Goal: Find specific page/section: Find specific page/section

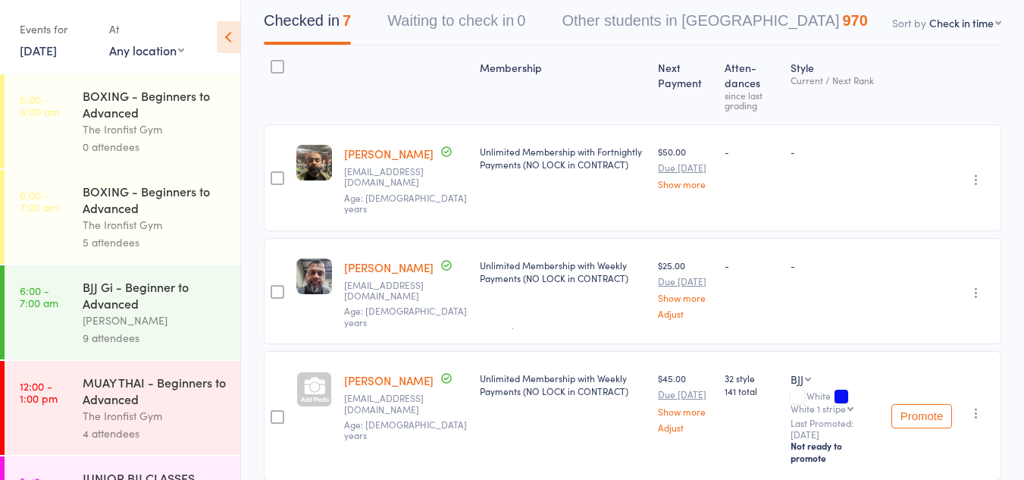
scroll to position [152, 0]
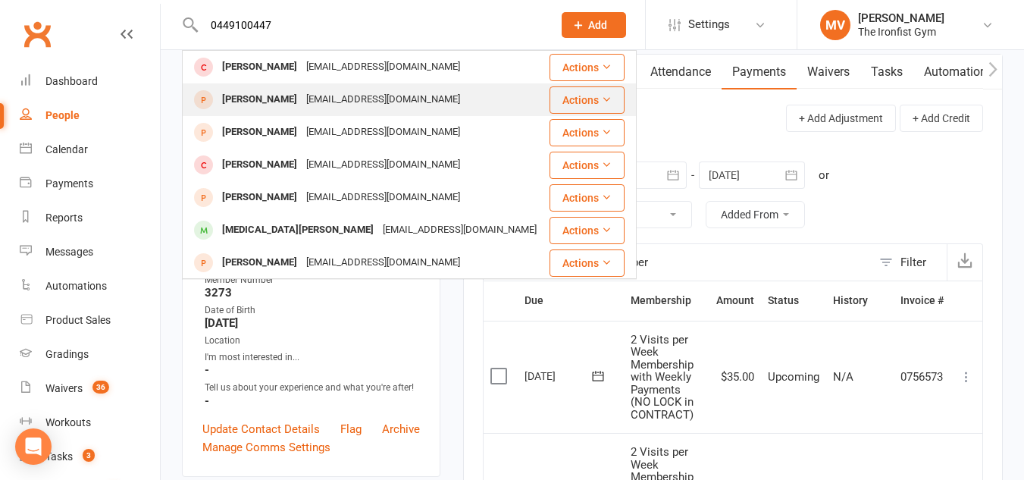
type input "0449100447"
click at [236, 101] on div "[PERSON_NAME]" at bounding box center [260, 100] width 84 height 22
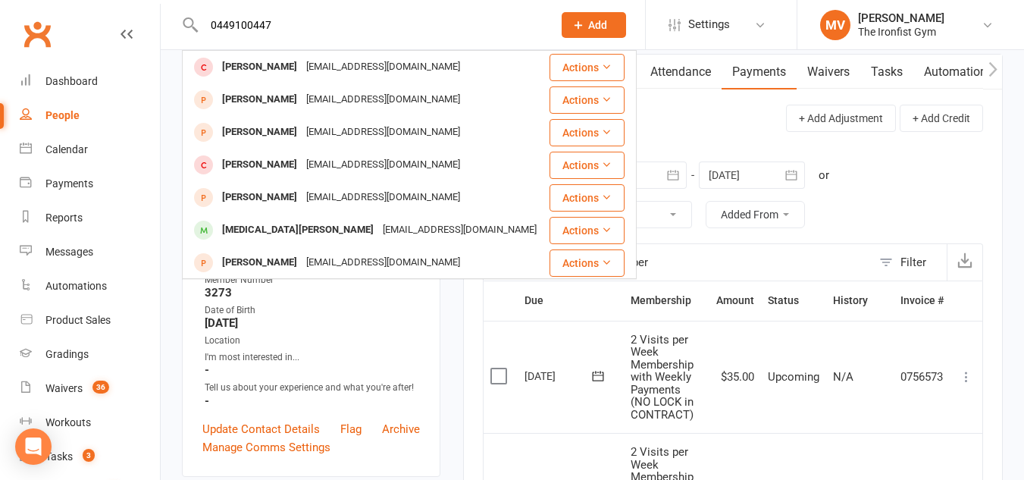
click at [0, 0] on div "Loading" at bounding box center [0, 0] width 0 height 0
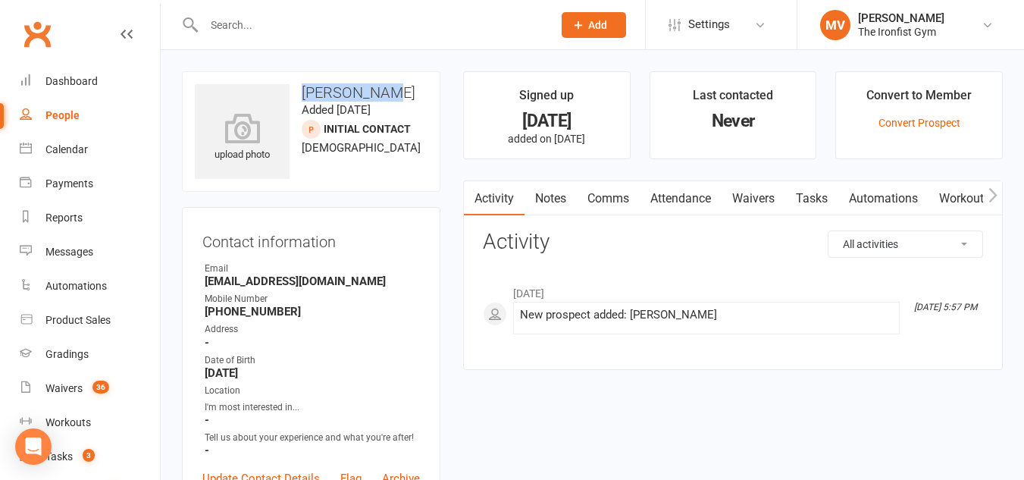
drag, startPoint x: 303, startPoint y: 90, endPoint x: 390, endPoint y: 85, distance: 87.4
click at [390, 85] on h3 "[PERSON_NAME]" at bounding box center [311, 92] width 233 height 17
copy h3 "[PERSON_NAME]"
click at [268, 23] on input "text" at bounding box center [370, 24] width 343 height 21
paste input "[PERSON_NAME]"
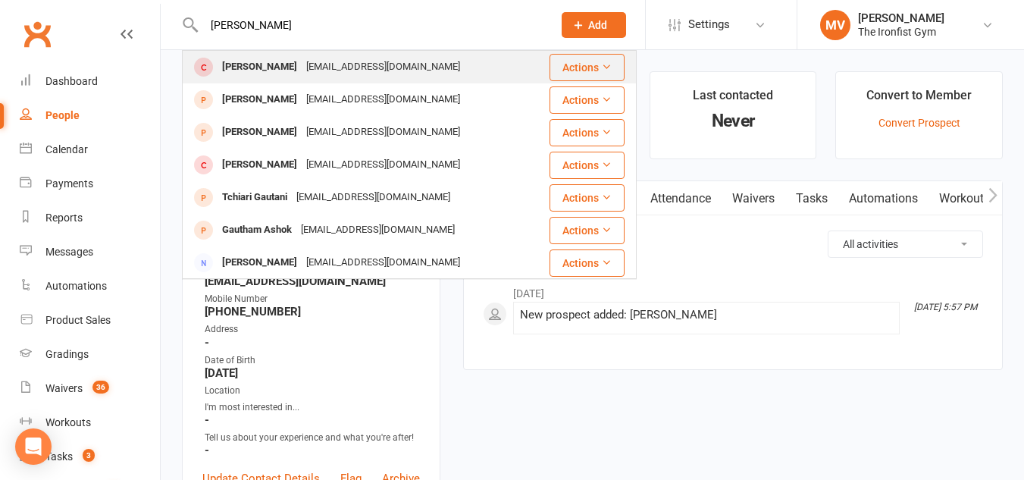
type input "[PERSON_NAME]"
click at [247, 61] on div "[PERSON_NAME]" at bounding box center [260, 67] width 84 height 22
